Goal: Information Seeking & Learning: Learn about a topic

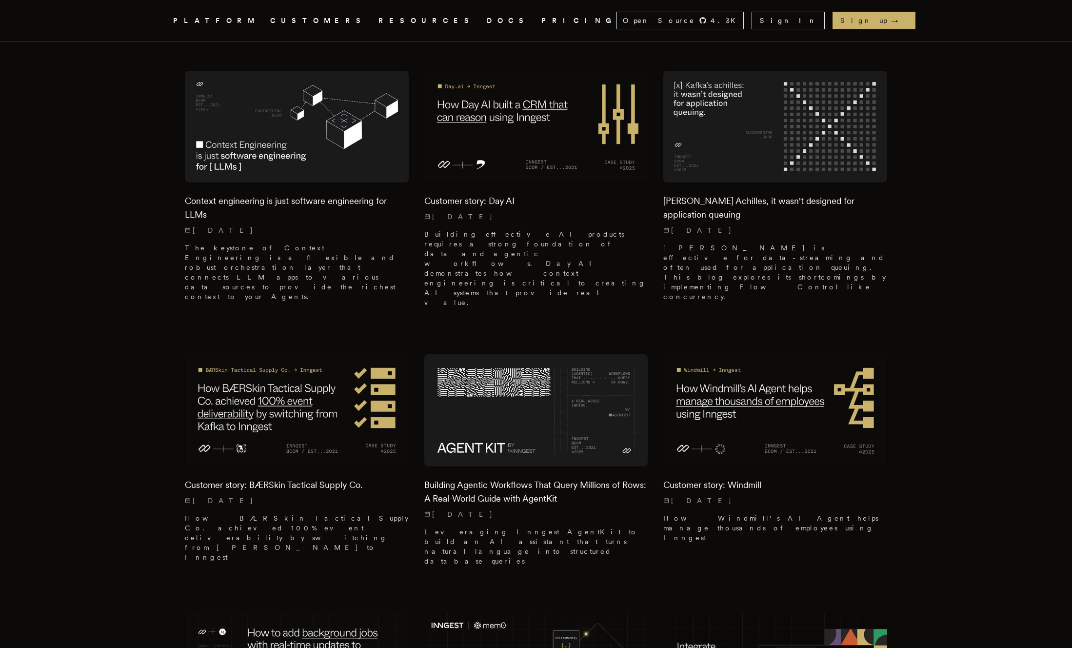
scroll to position [292, 0]
click at [583, 147] on img at bounding box center [536, 126] width 235 height 118
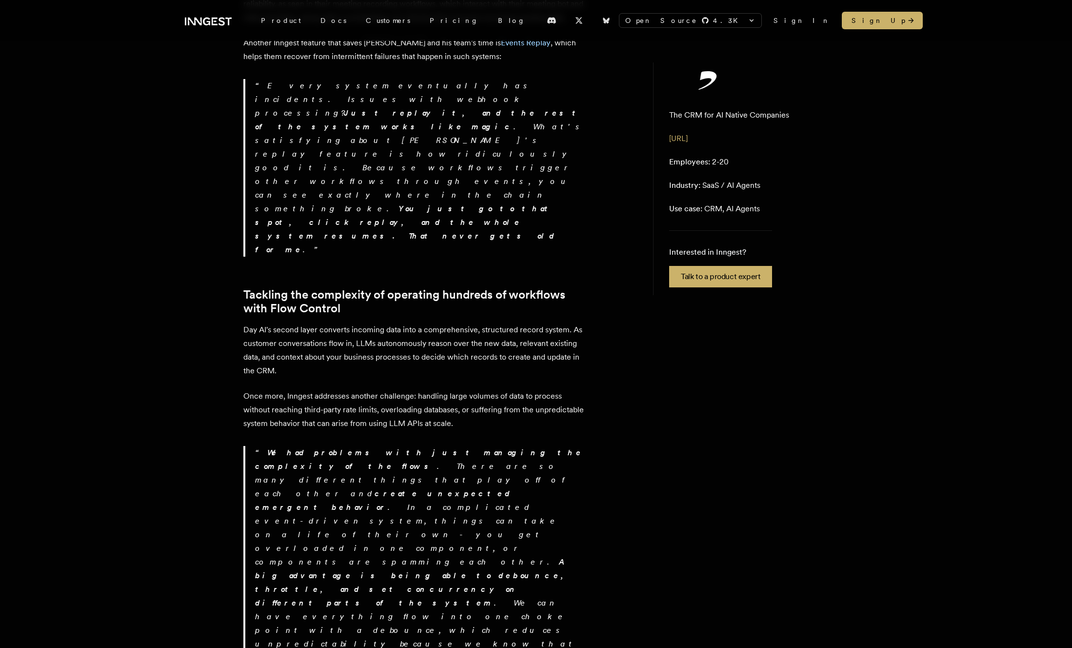
scroll to position [1376, 0]
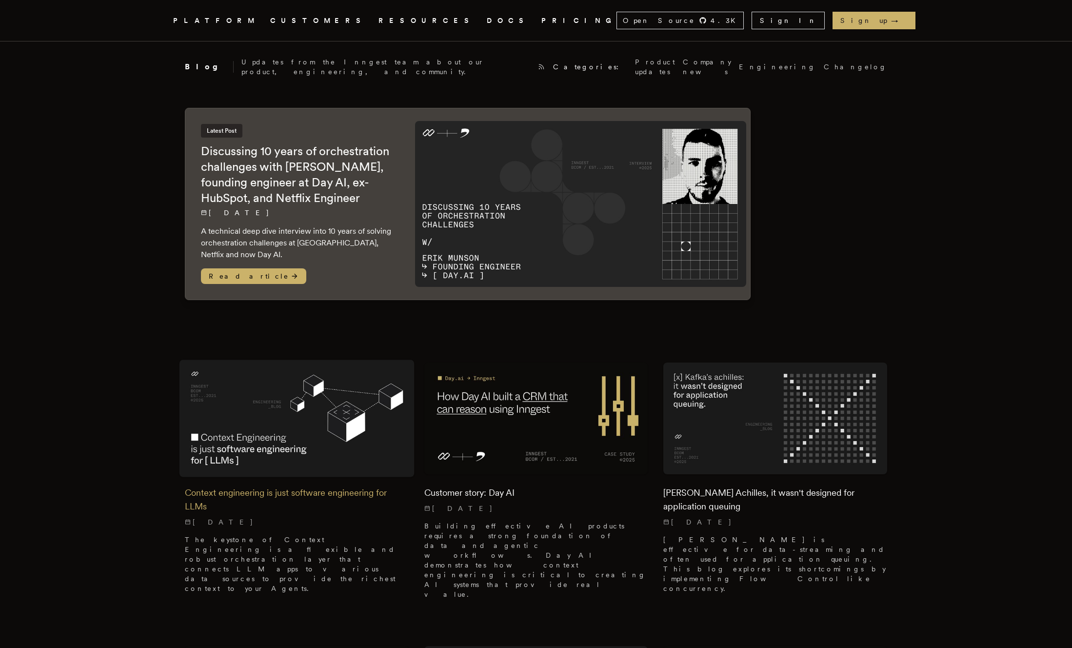
click at [289, 411] on img at bounding box center [297, 419] width 235 height 118
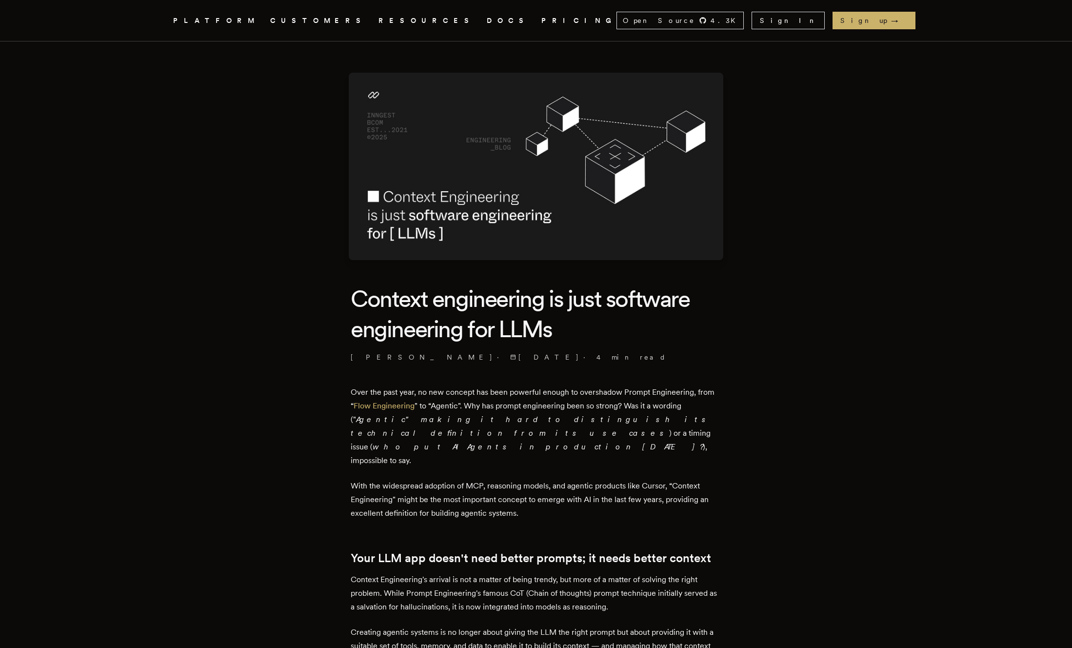
click at [583, 325] on h1 "Context engineering is just software engineering for LLMs" at bounding box center [536, 313] width 371 height 61
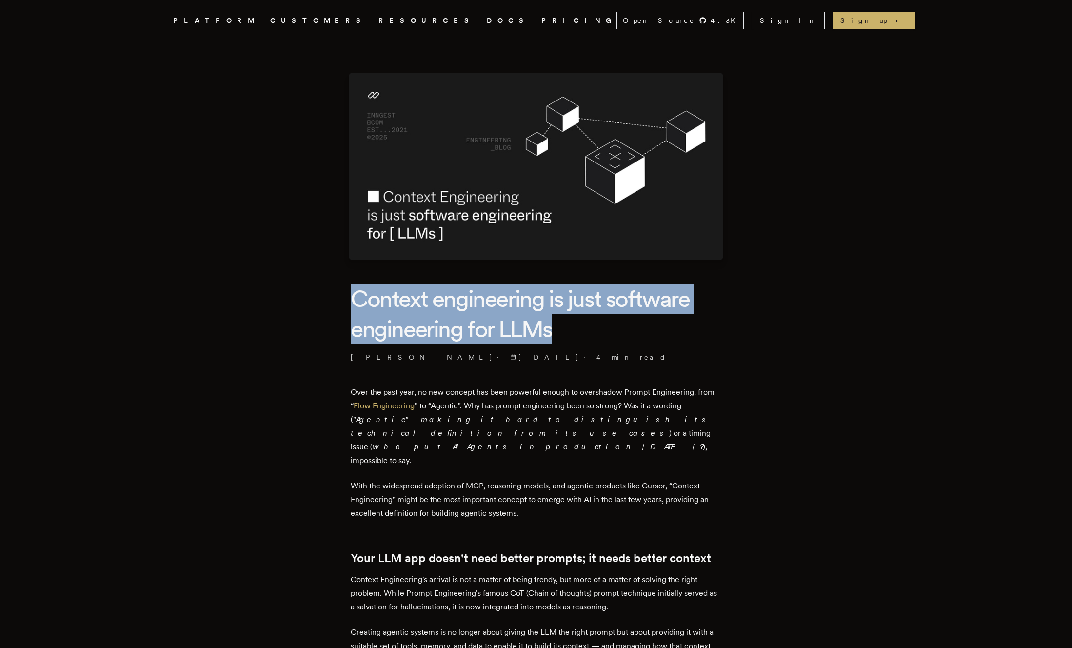
drag, startPoint x: 615, startPoint y: 335, endPoint x: 338, endPoint y: 303, distance: 278.4
drag, startPoint x: 330, startPoint y: 304, endPoint x: 535, endPoint y: 329, distance: 206.4
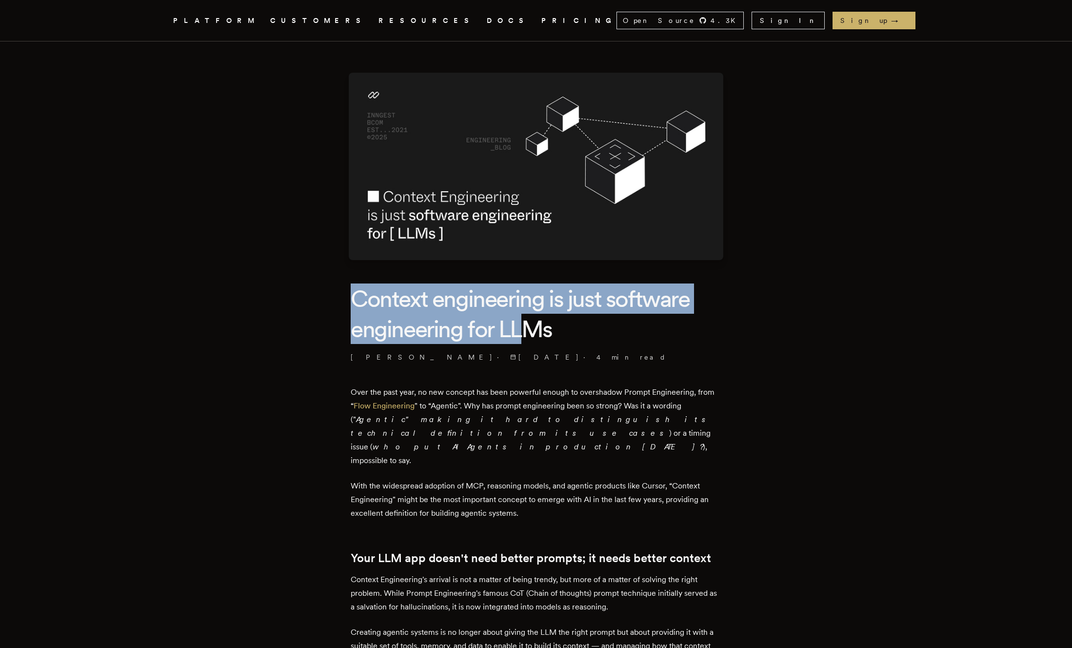
click at [535, 329] on h1 "Context engineering is just software engineering for LLMs" at bounding box center [536, 313] width 371 height 61
drag, startPoint x: 588, startPoint y: 329, endPoint x: 332, endPoint y: 292, distance: 258.4
drag, startPoint x: 306, startPoint y: 292, endPoint x: 565, endPoint y: 335, distance: 262.7
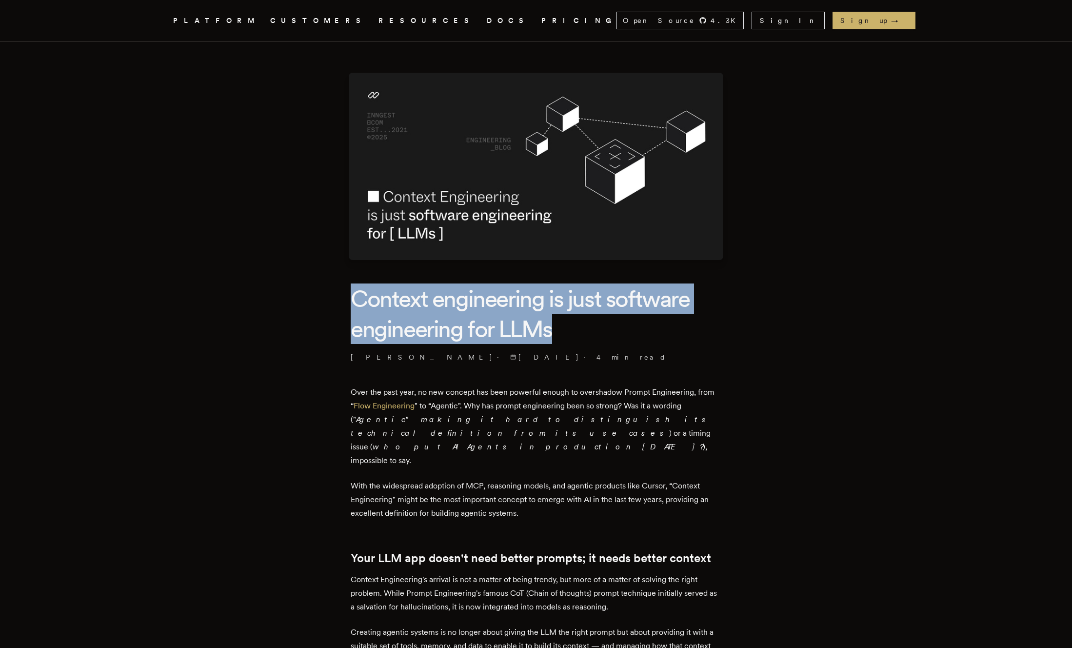
click at [565, 335] on h1 "Context engineering is just software engineering for LLMs" at bounding box center [536, 313] width 371 height 61
drag, startPoint x: 587, startPoint y: 335, endPoint x: 305, endPoint y: 303, distance: 283.9
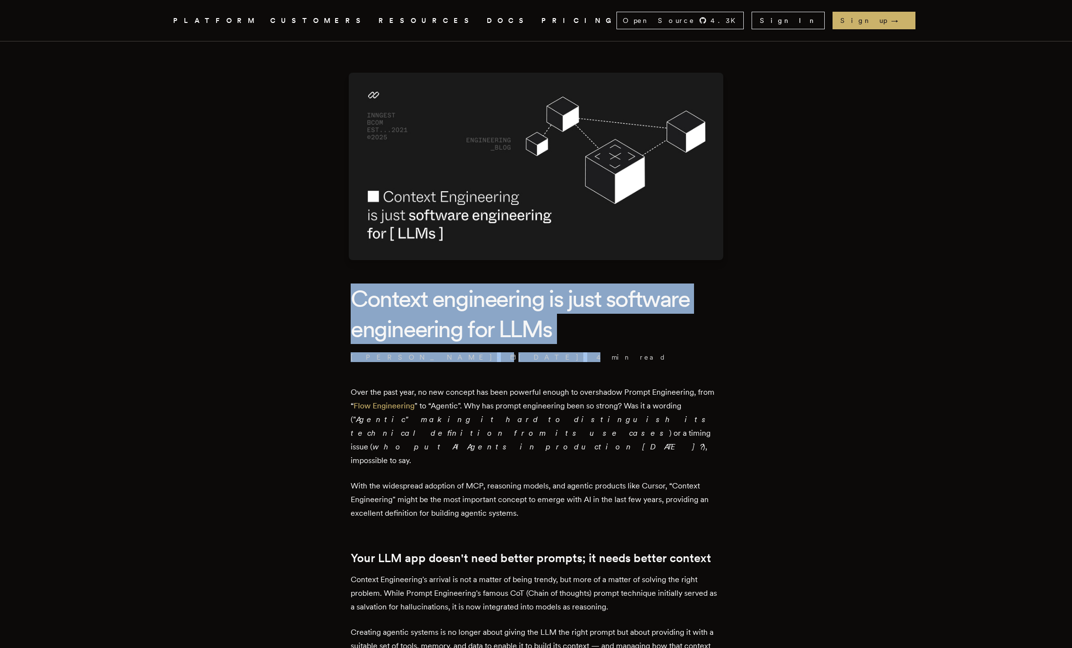
drag, startPoint x: 280, startPoint y: 303, endPoint x: 577, endPoint y: 344, distance: 299.6
click at [577, 344] on header "Context engineering is just software engineering for LLMs [PERSON_NAME] · [DATE…" at bounding box center [536, 322] width 371 height 79
drag, startPoint x: 600, startPoint y: 331, endPoint x: 302, endPoint y: 295, distance: 300.3
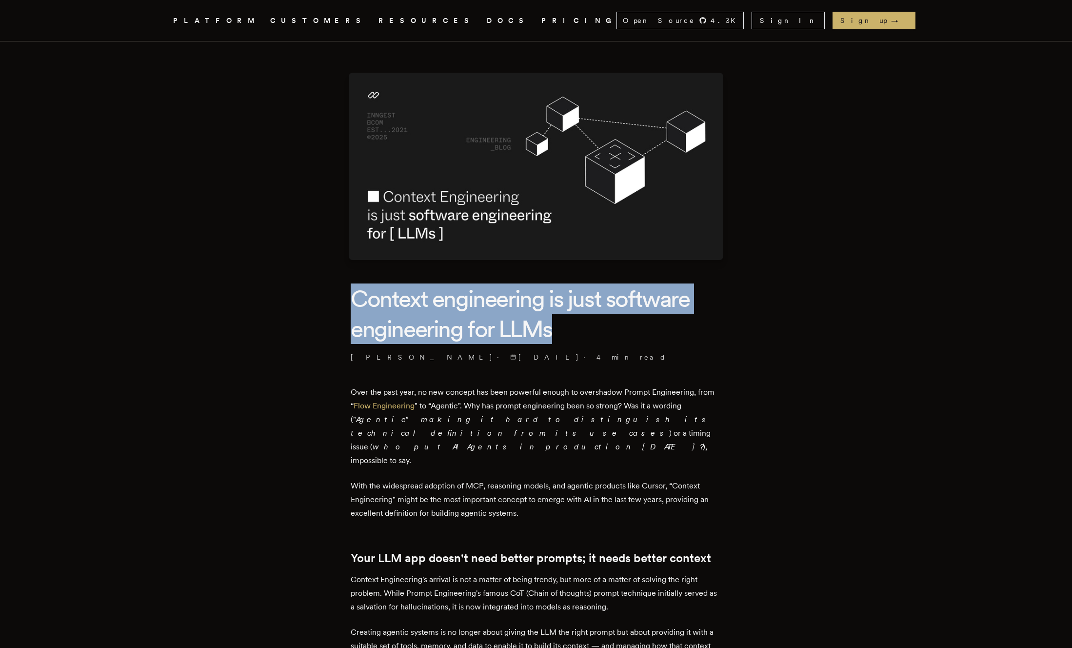
drag, startPoint x: 284, startPoint y: 295, endPoint x: 554, endPoint y: 329, distance: 271.9
click at [554, 329] on h1 "Context engineering is just software engineering for LLMs" at bounding box center [536, 313] width 371 height 61
drag, startPoint x: 562, startPoint y: 329, endPoint x: 355, endPoint y: 284, distance: 211.6
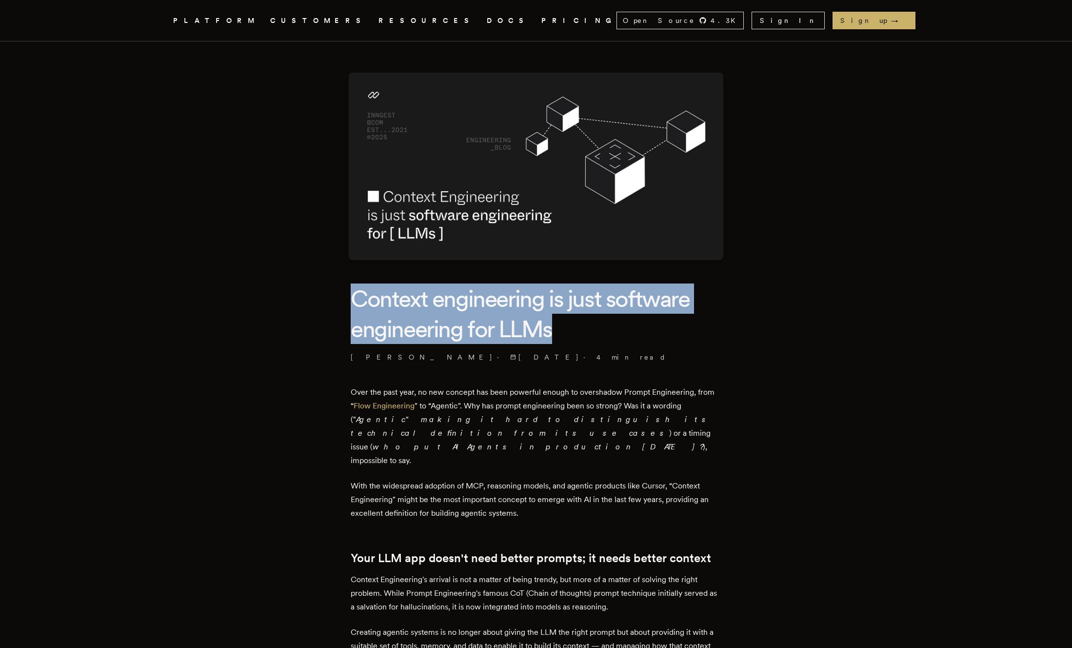
click at [355, 284] on h1 "Context engineering is just software engineering for LLMs" at bounding box center [536, 313] width 371 height 61
drag, startPoint x: 333, startPoint y: 284, endPoint x: 623, endPoint y: 324, distance: 292.6
click at [623, 324] on h1 "Context engineering is just software engineering for LLMs" at bounding box center [536, 313] width 371 height 61
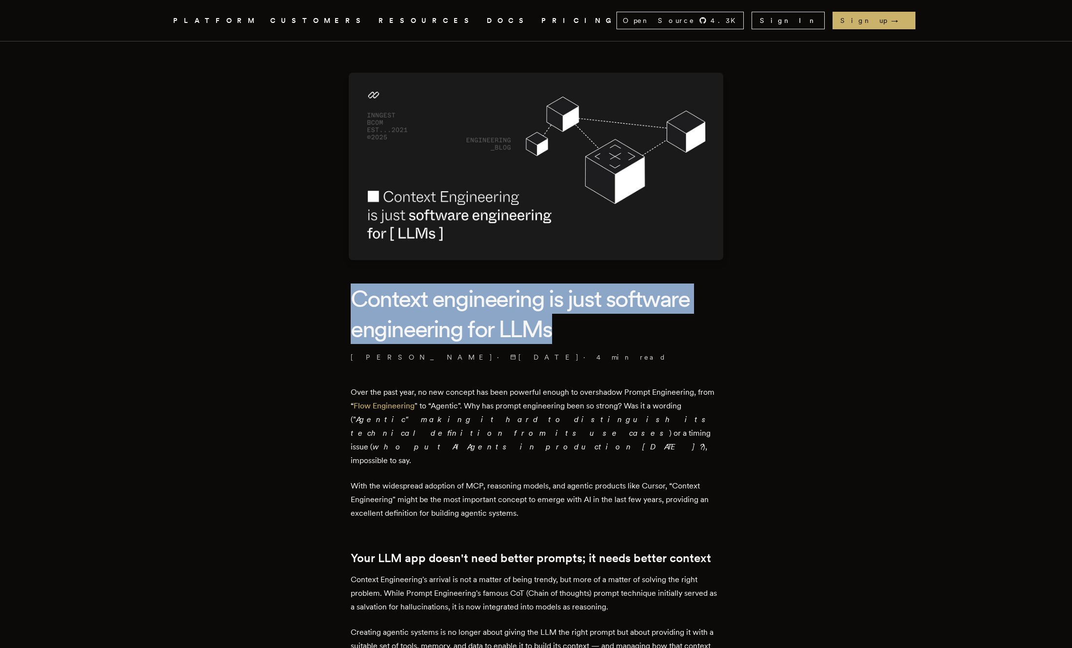
drag, startPoint x: 611, startPoint y: 324, endPoint x: 277, endPoint y: 312, distance: 334.5
drag, startPoint x: 250, startPoint y: 307, endPoint x: 566, endPoint y: 353, distance: 319.5
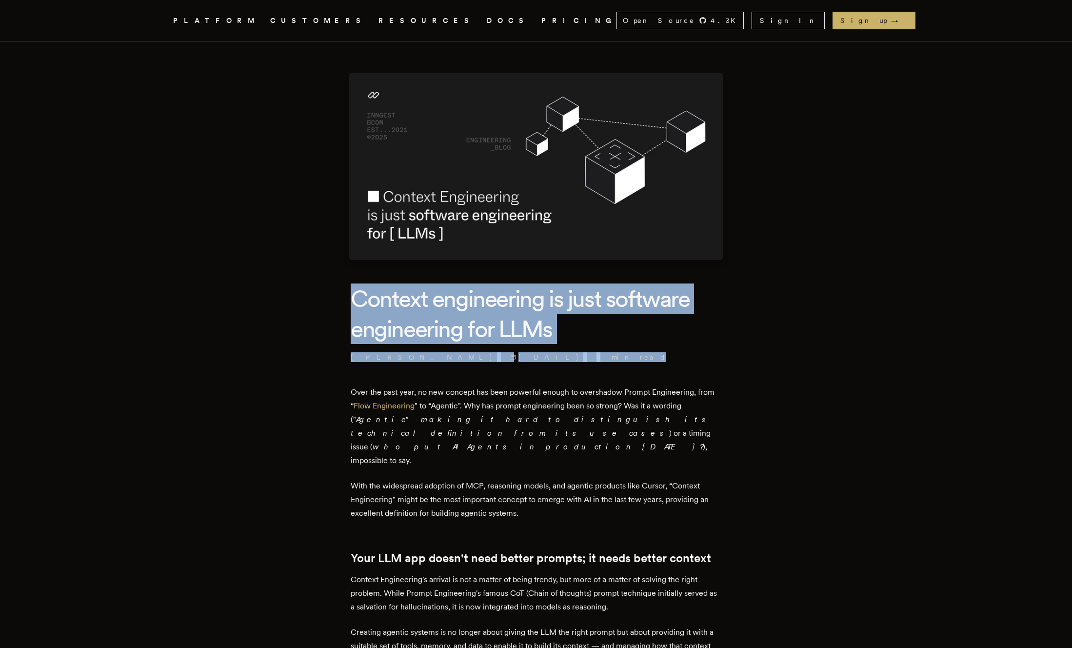
click at [576, 332] on h1 "Context engineering is just software engineering for LLMs" at bounding box center [536, 313] width 371 height 61
drag, startPoint x: 581, startPoint y: 328, endPoint x: 344, endPoint y: 290, distance: 239.6
drag, startPoint x: 330, startPoint y: 290, endPoint x: 581, endPoint y: 333, distance: 254.4
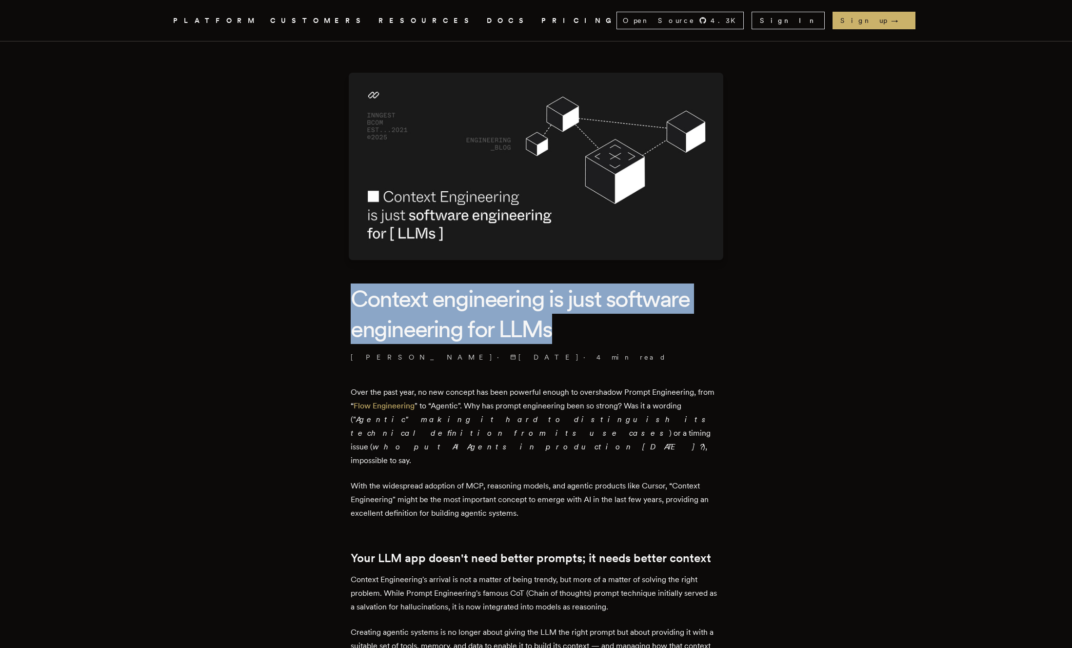
click at [581, 333] on h1 "Context engineering is just software engineering for LLMs" at bounding box center [536, 313] width 371 height 61
drag, startPoint x: 589, startPoint y: 333, endPoint x: 308, endPoint y: 291, distance: 284.2
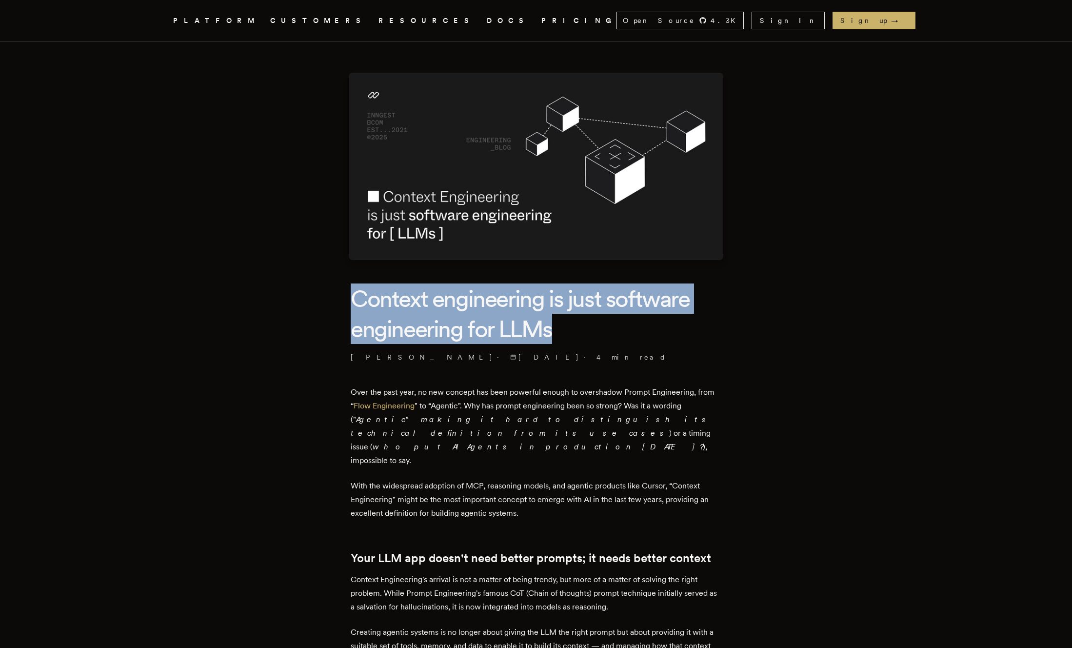
drag, startPoint x: 287, startPoint y: 291, endPoint x: 566, endPoint y: 338, distance: 282.5
click at [566, 338] on h1 "Context engineering is just software engineering for LLMs" at bounding box center [536, 313] width 371 height 61
drag, startPoint x: 581, startPoint y: 338, endPoint x: 338, endPoint y: 296, distance: 247.2
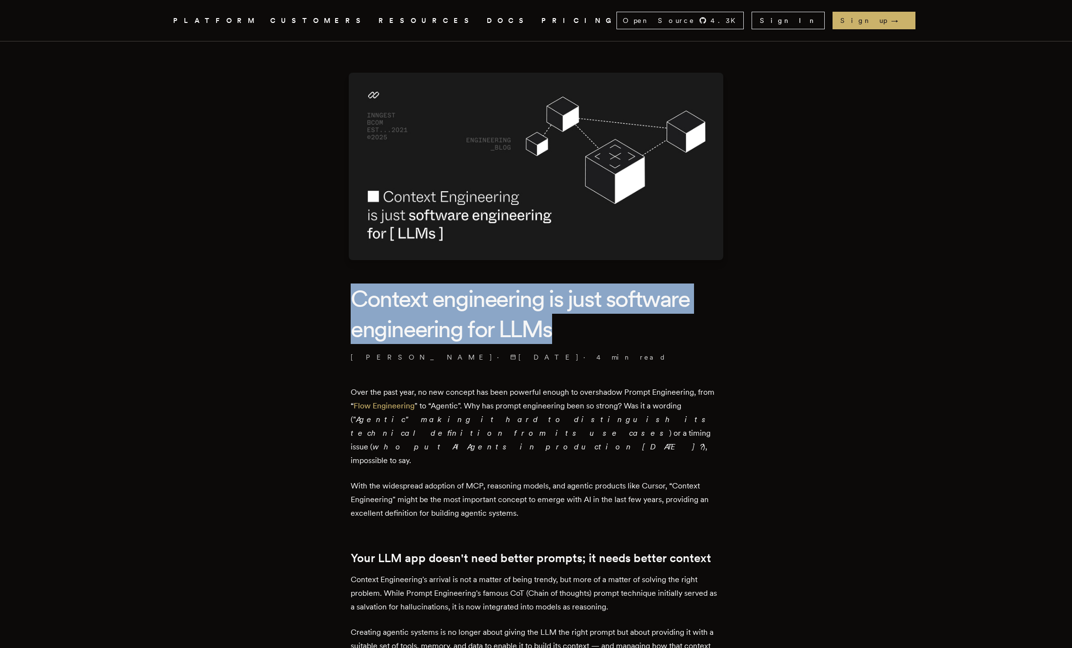
drag, startPoint x: 318, startPoint y: 296, endPoint x: 622, endPoint y: 332, distance: 306.1
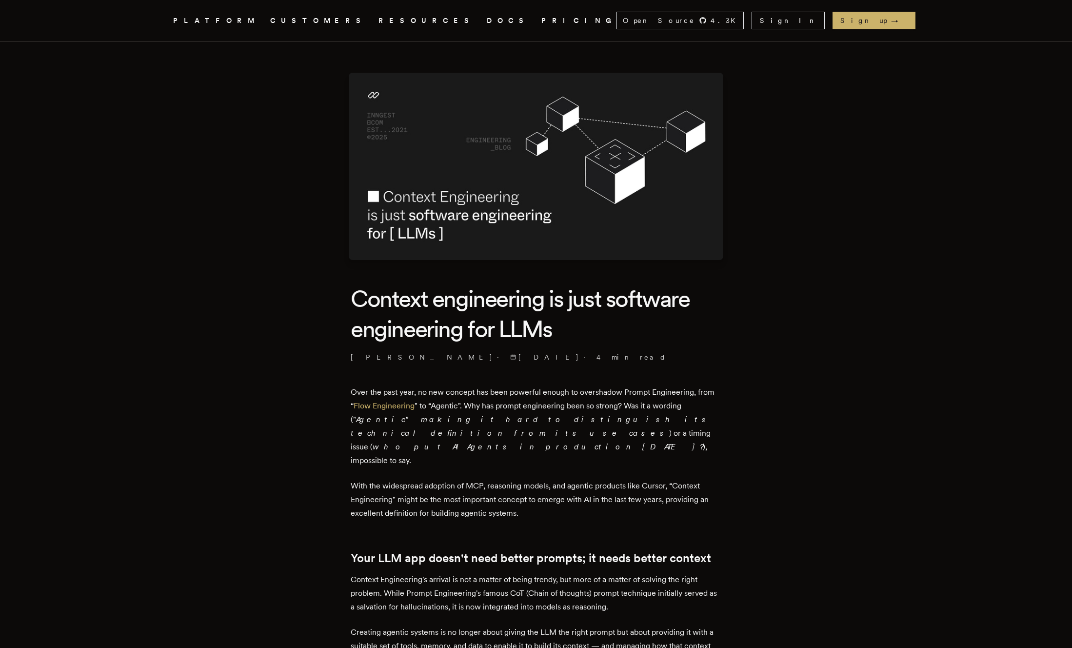
click at [623, 332] on h1 "Context engineering is just software engineering for LLMs" at bounding box center [536, 313] width 371 height 61
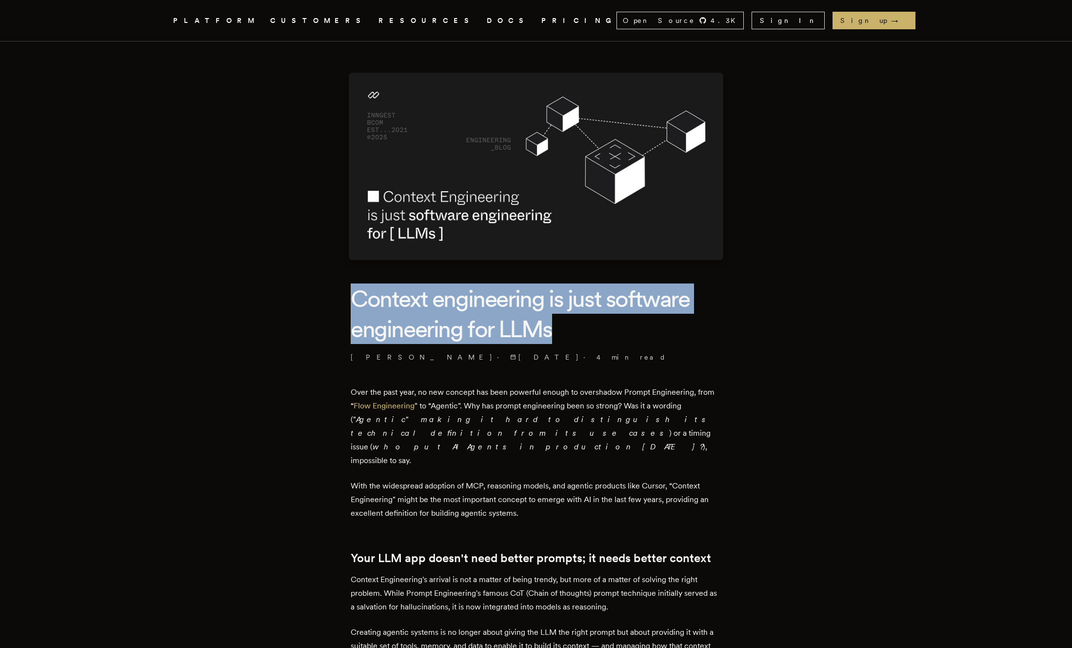
drag, startPoint x: 635, startPoint y: 332, endPoint x: 307, endPoint y: 296, distance: 330.3
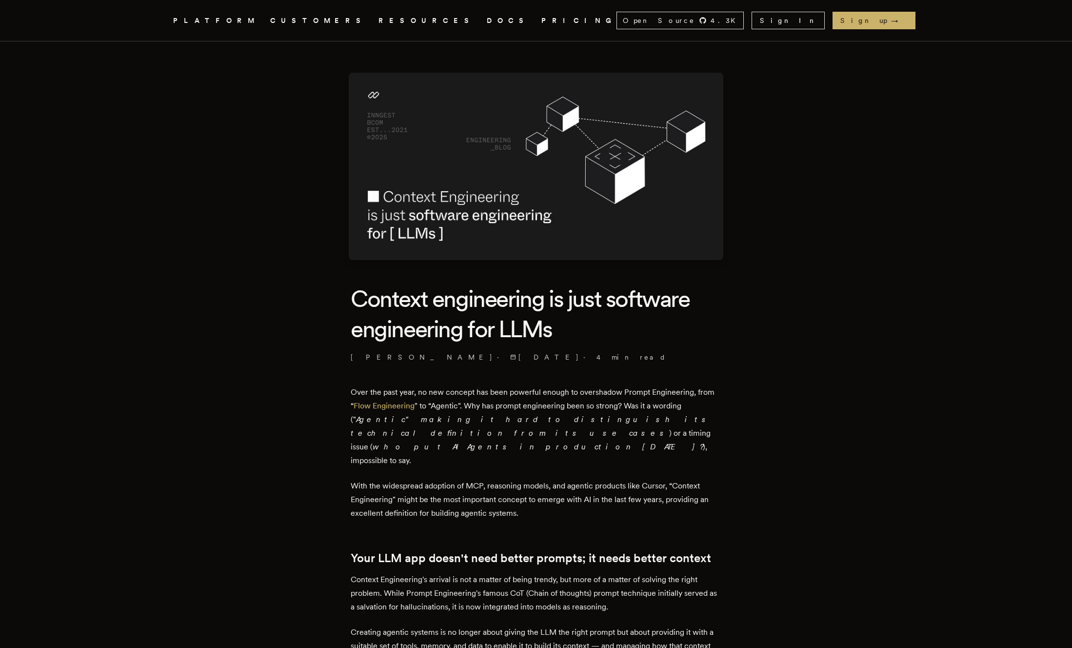
drag, startPoint x: 297, startPoint y: 296, endPoint x: 481, endPoint y: 320, distance: 185.0
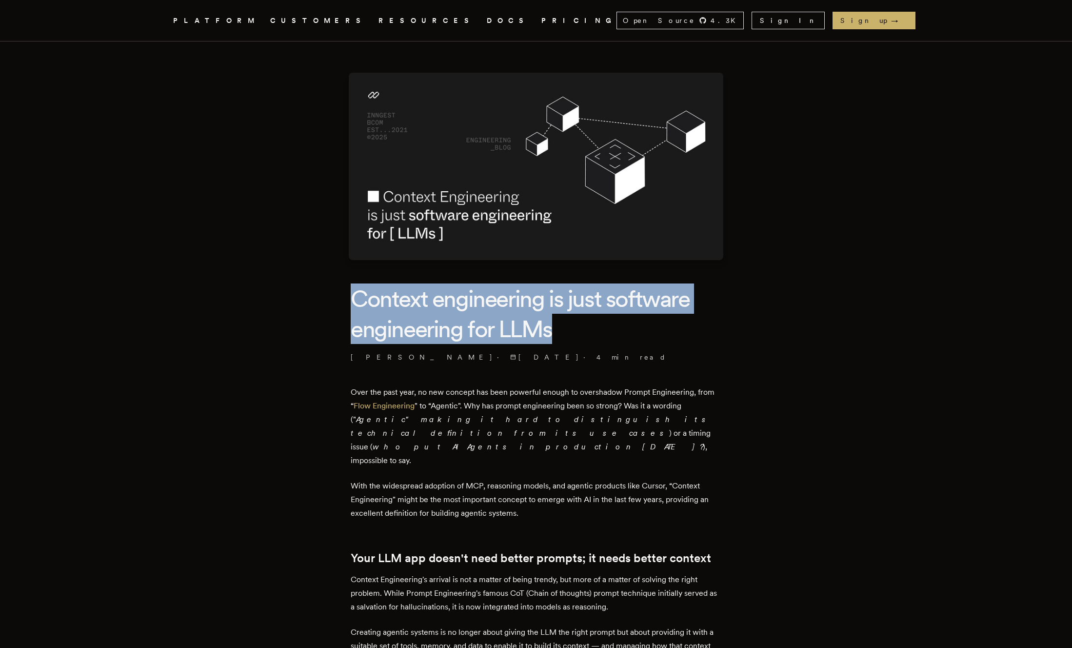
drag, startPoint x: 568, startPoint y: 323, endPoint x: 319, endPoint y: 302, distance: 250.2
drag, startPoint x: 328, startPoint y: 300, endPoint x: 582, endPoint y: 341, distance: 257.0
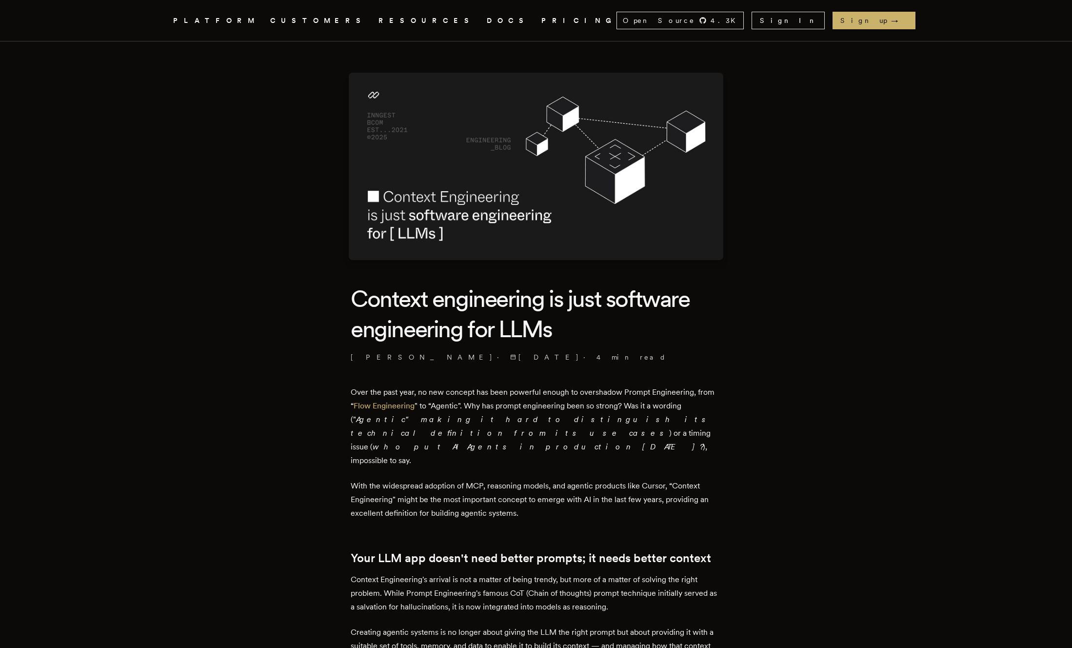
click at [585, 341] on h1 "Context engineering is just software engineering for LLMs" at bounding box center [536, 313] width 371 height 61
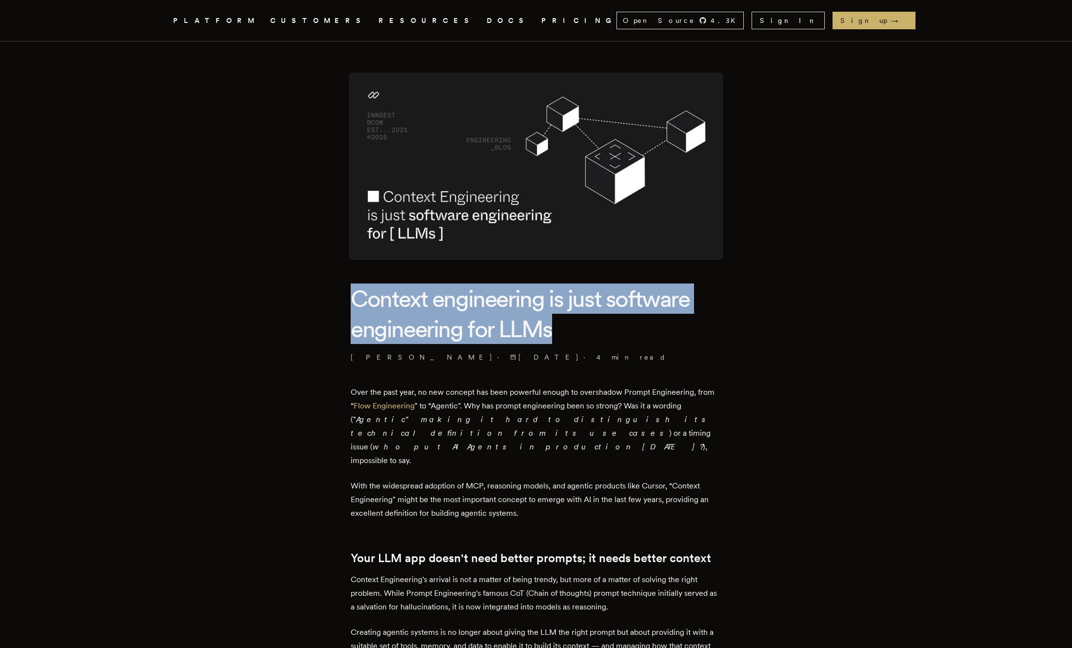
drag, startPoint x: 600, startPoint y: 333, endPoint x: 339, endPoint y: 275, distance: 267.4
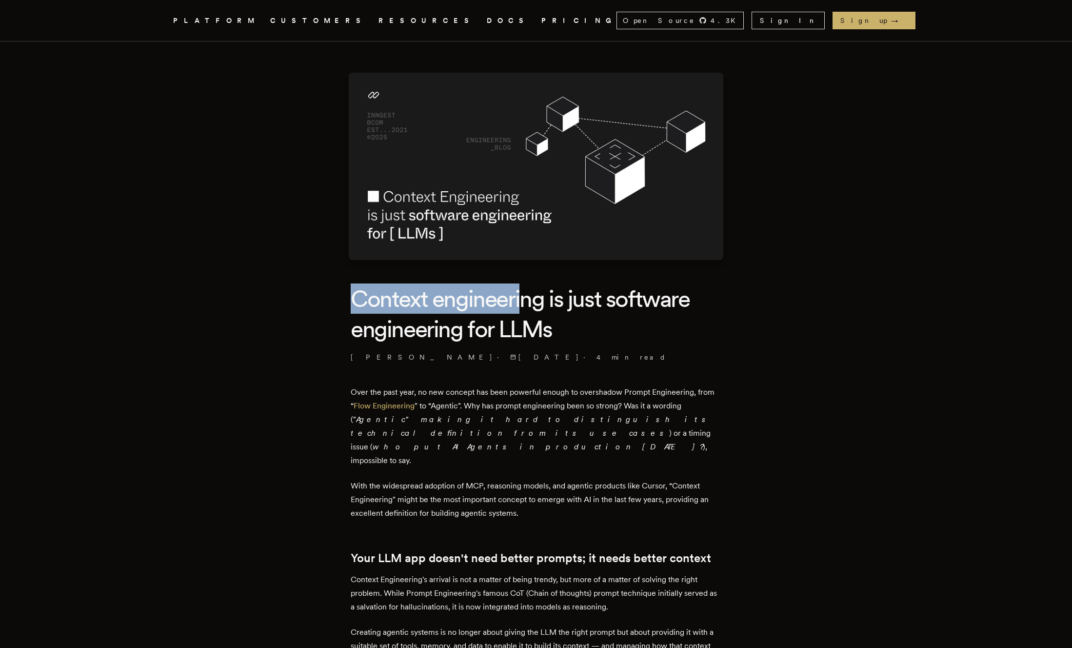
drag, startPoint x: 353, startPoint y: 277, endPoint x: 545, endPoint y: 315, distance: 195.0
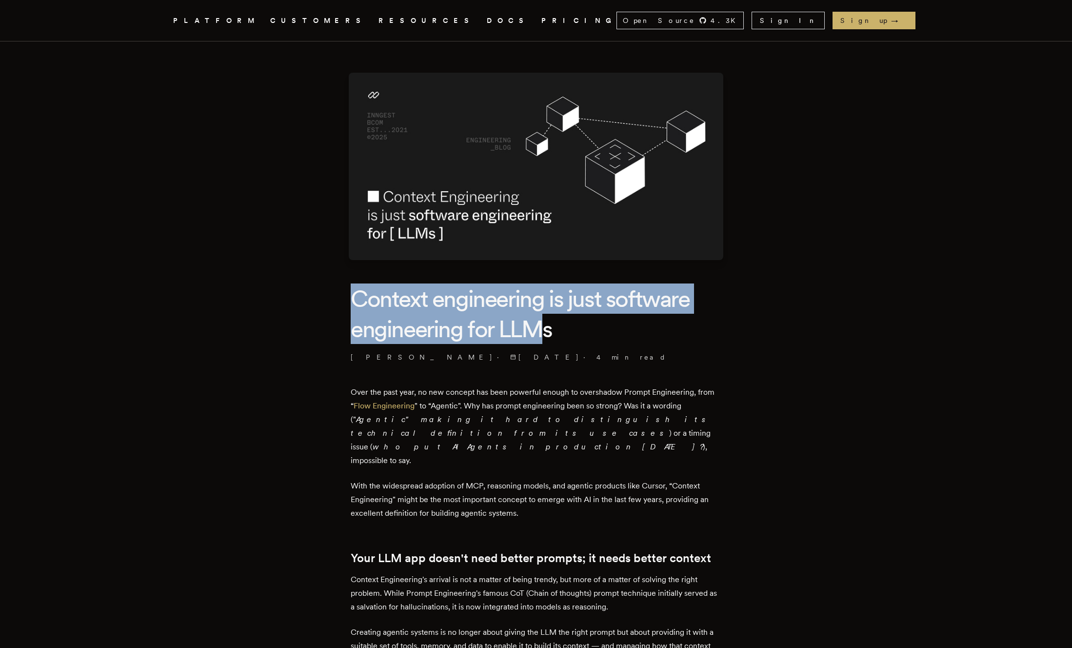
click at [545, 315] on h1 "Context engineering is just software engineering for LLMs" at bounding box center [536, 313] width 371 height 61
